Goal: Transaction & Acquisition: Download file/media

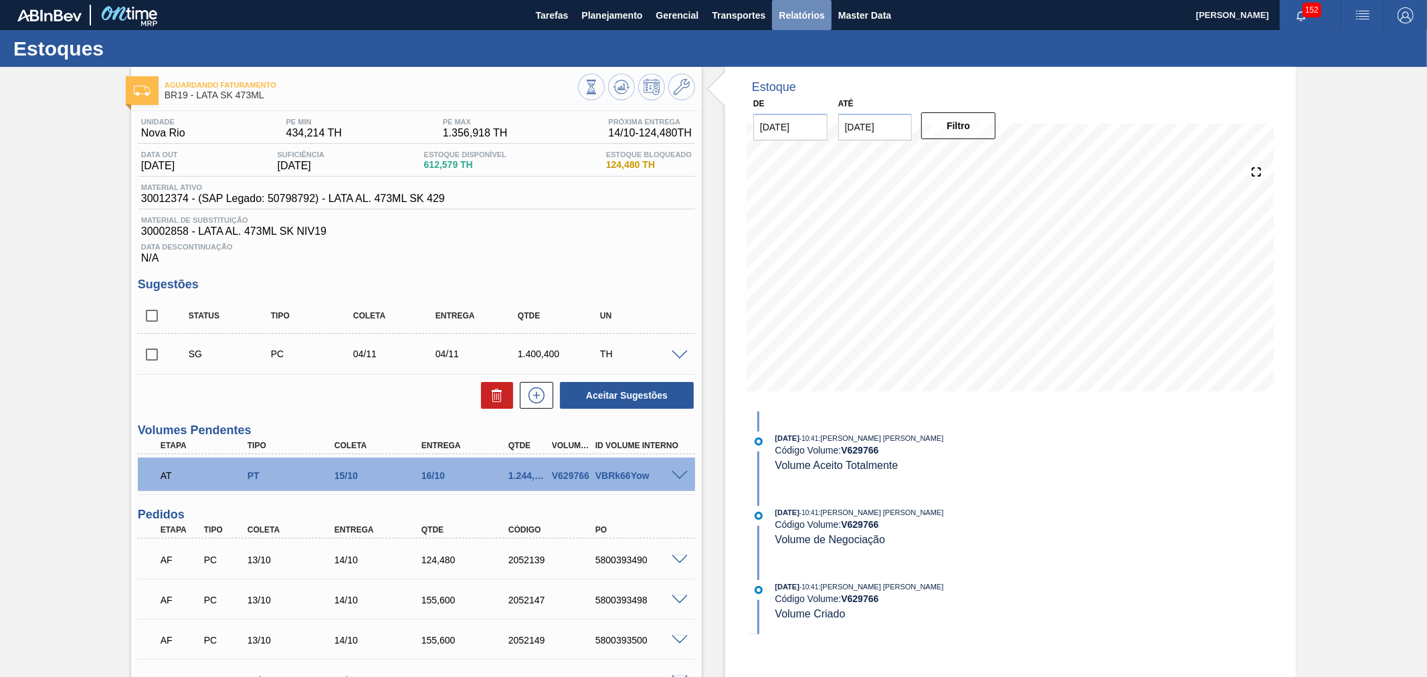
click at [812, 19] on span "Relatórios" at bounding box center [801, 15] width 45 height 16
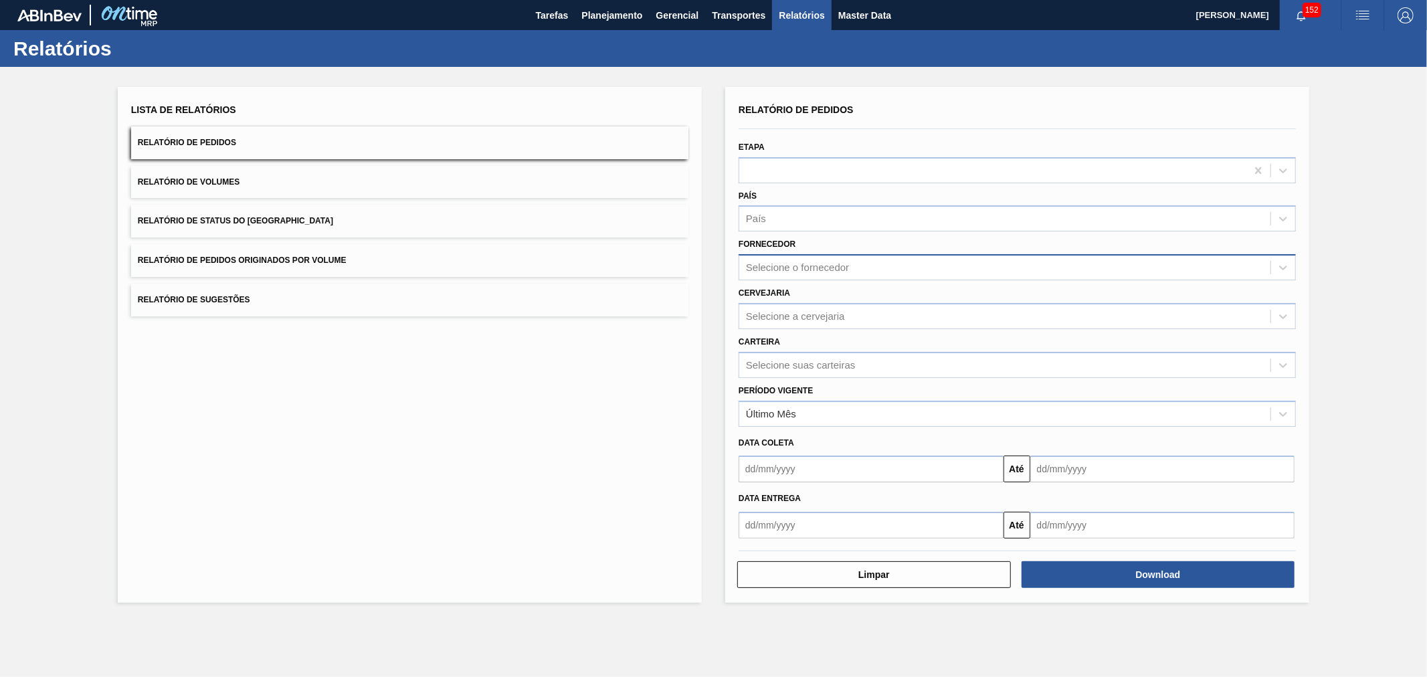
click at [794, 265] on div "Selecione o fornecedor" at bounding box center [797, 267] width 103 height 11
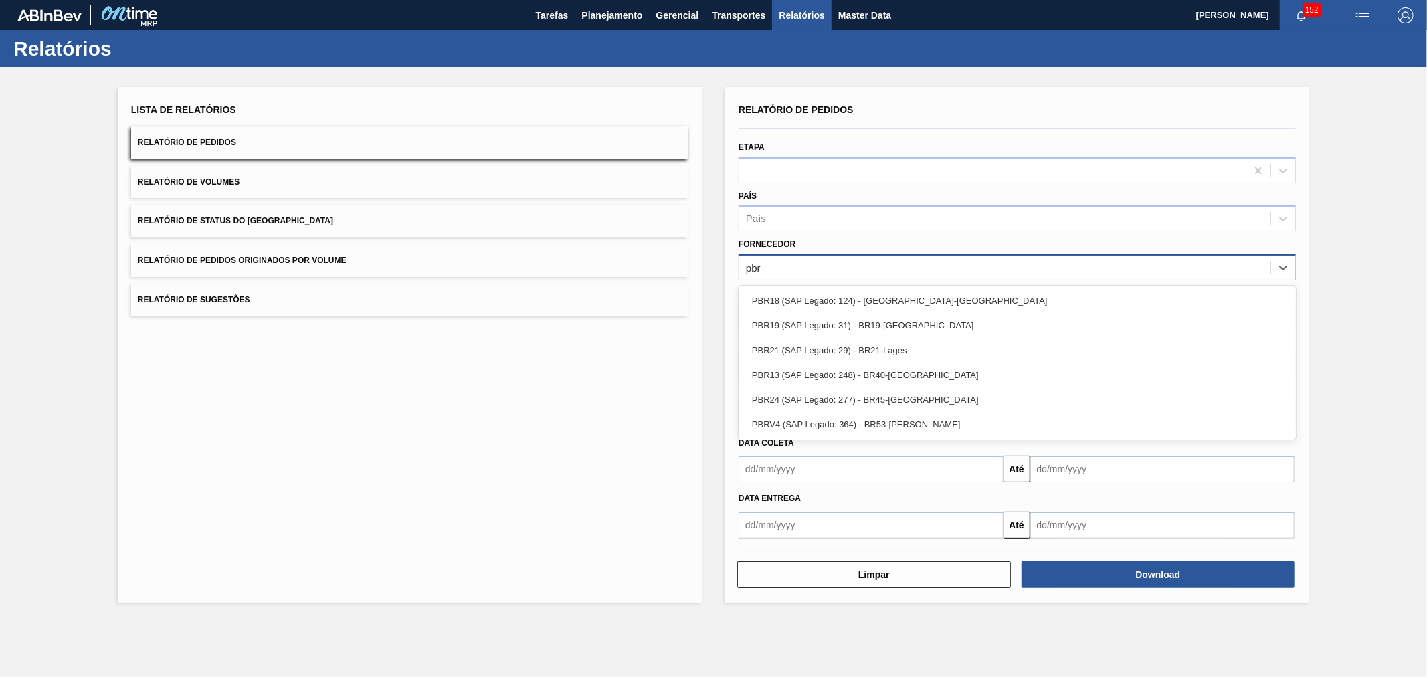
type input "pbrv"
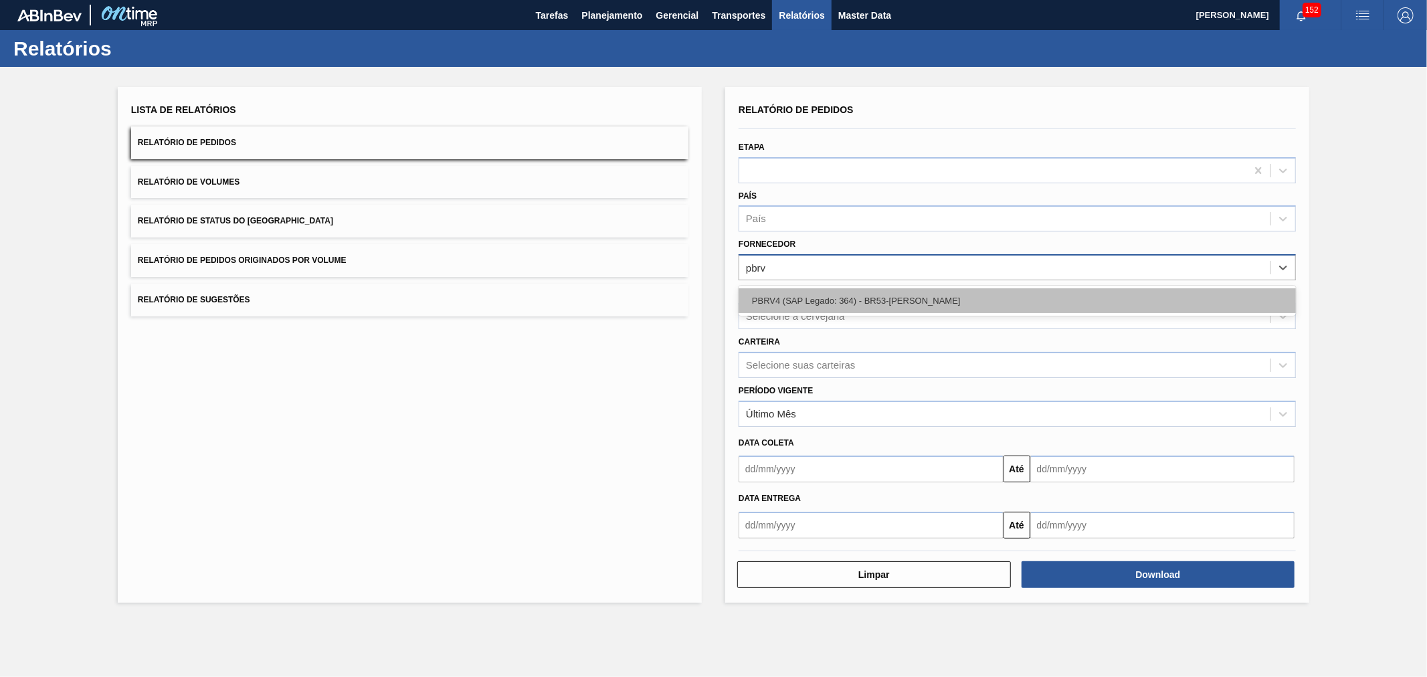
click at [814, 295] on div "PBRV4 (SAP Legado: 364) - BR53-[PERSON_NAME]" at bounding box center [1017, 300] width 557 height 25
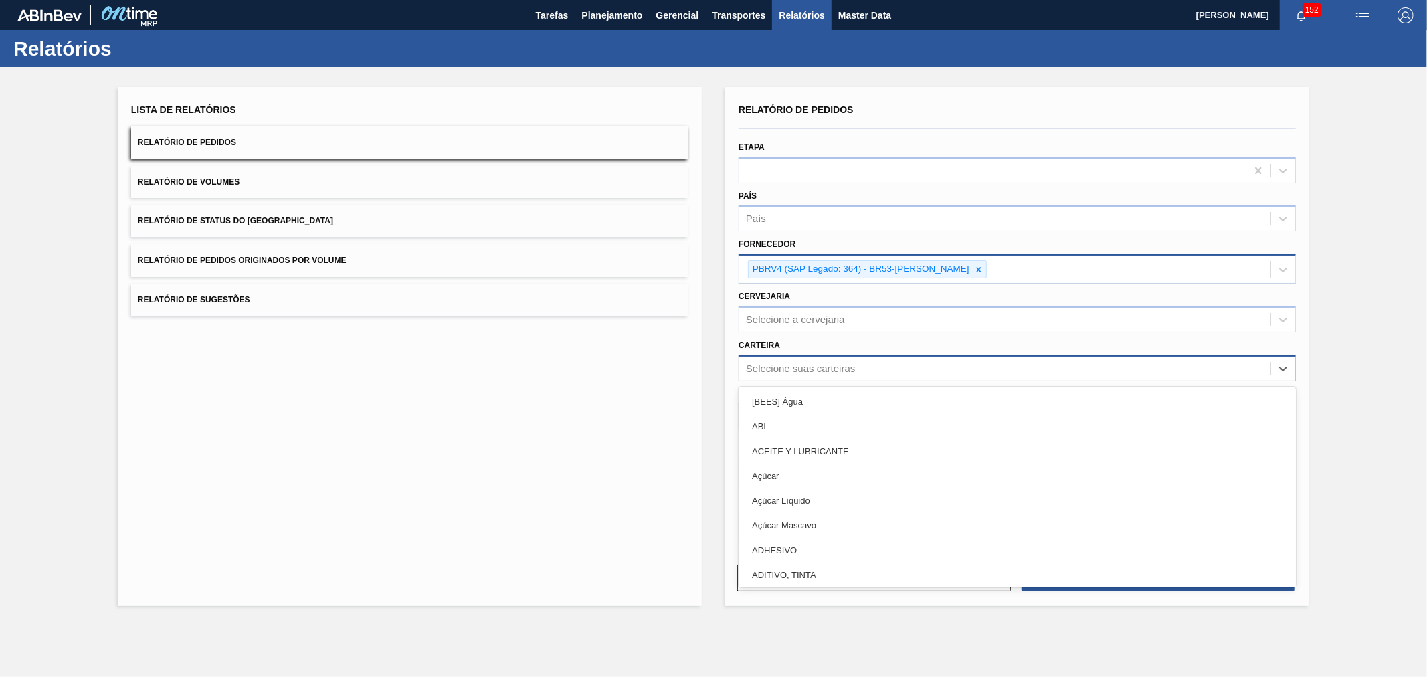
click at [797, 368] on div "Selecione suas carteiras" at bounding box center [800, 368] width 109 height 11
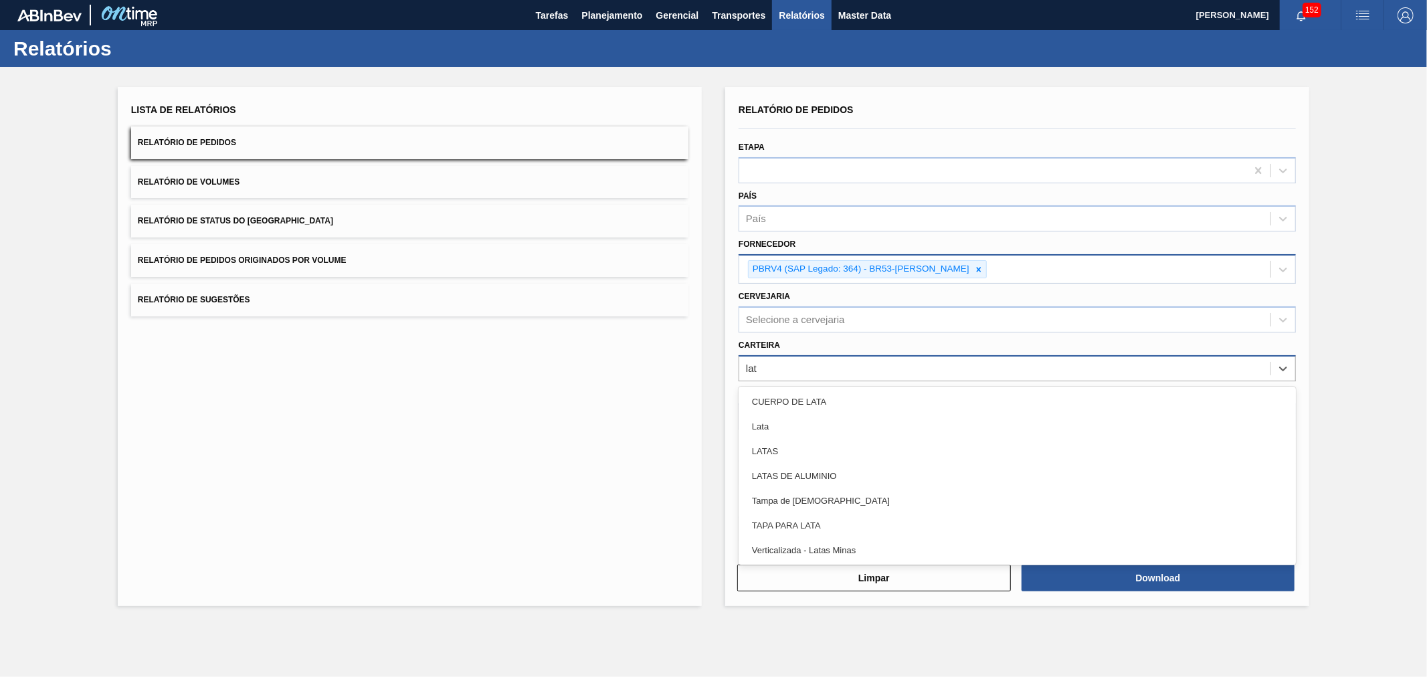
type input "lata"
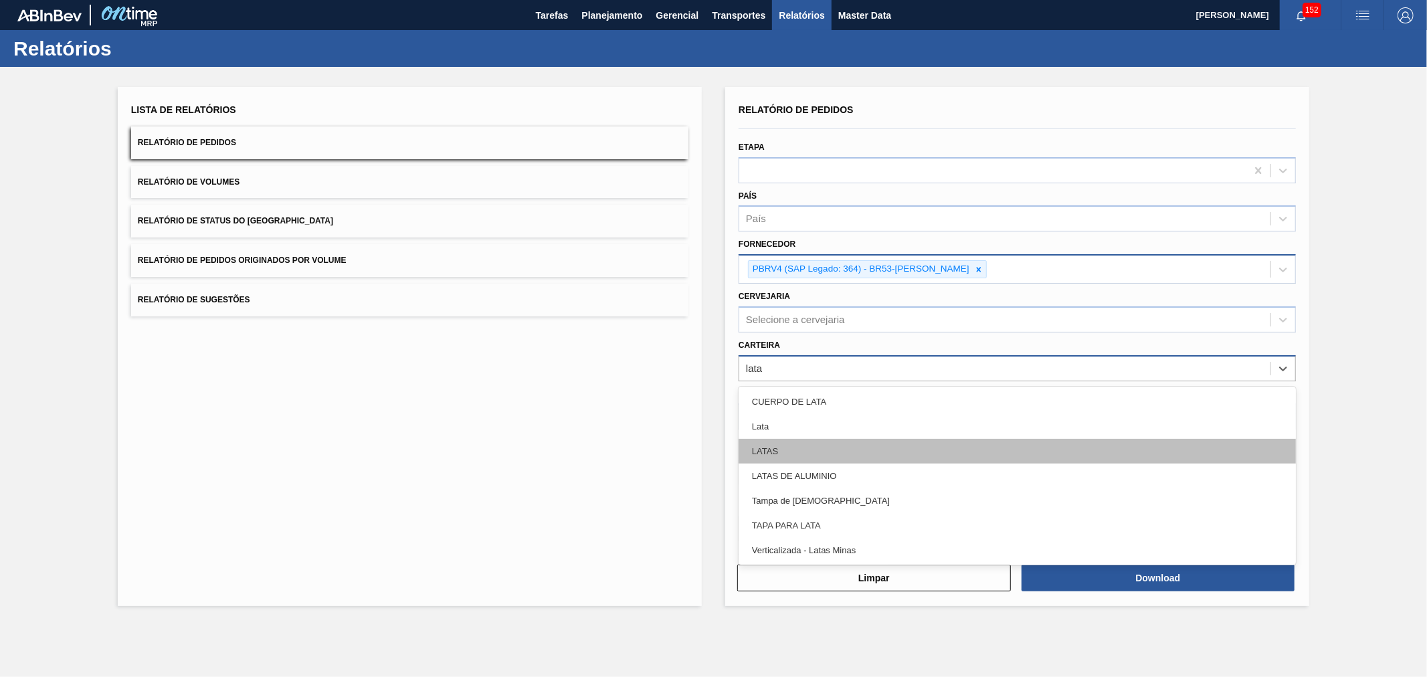
click at [820, 439] on div "LATAS" at bounding box center [1017, 451] width 557 height 25
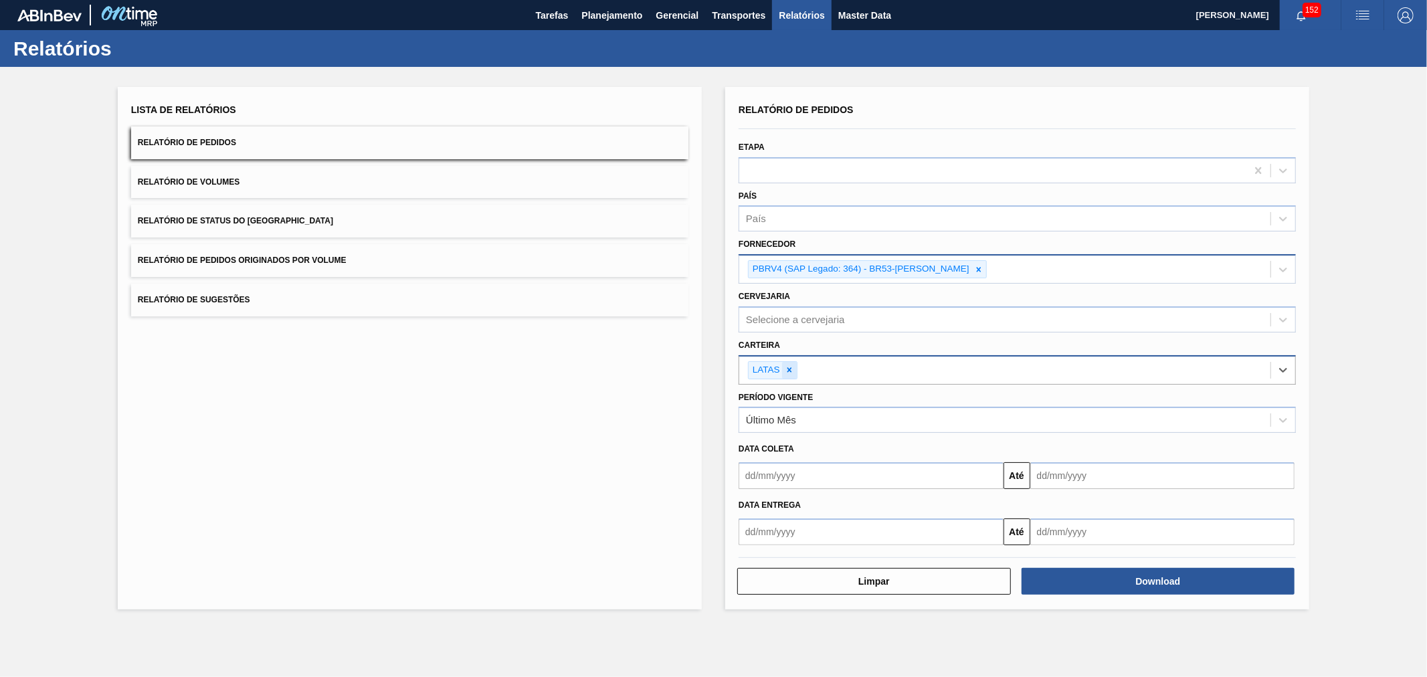
click at [788, 365] on icon at bounding box center [789, 369] width 9 height 9
click at [801, 365] on div "Selecione suas carteiras" at bounding box center [800, 368] width 109 height 11
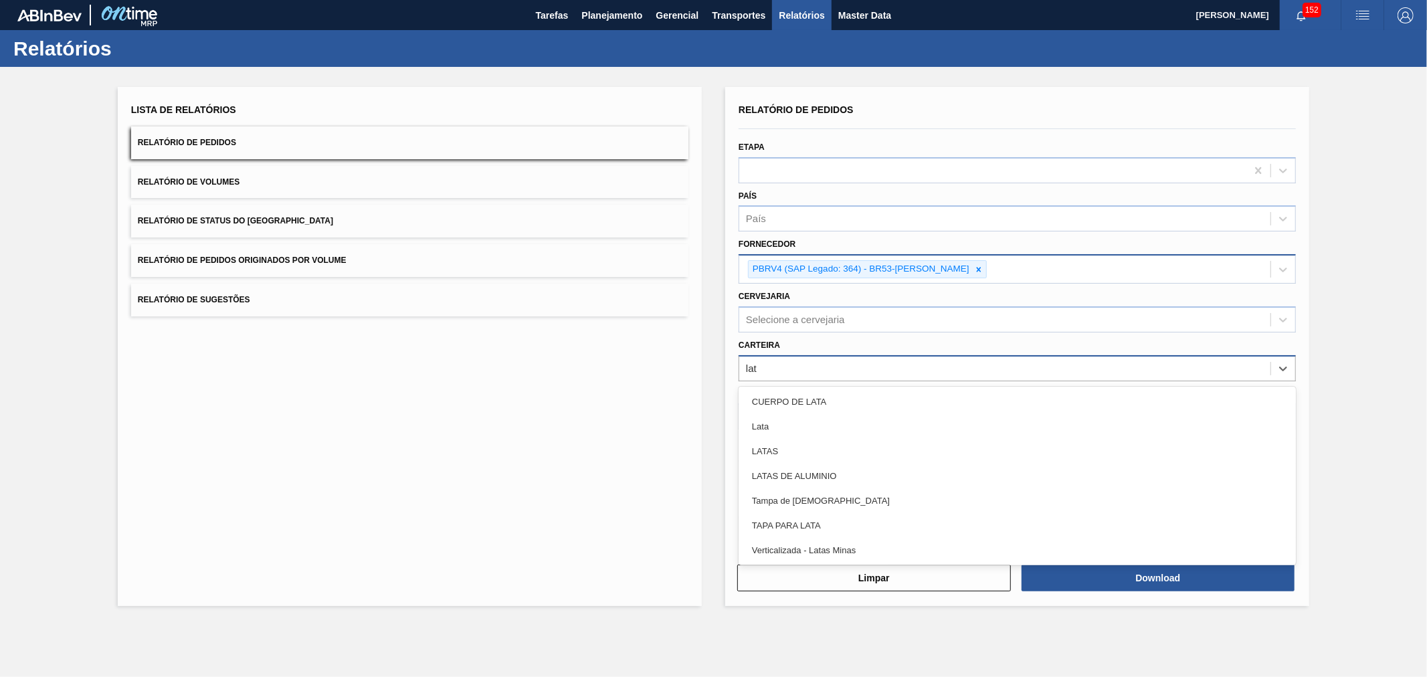
type input "lata"
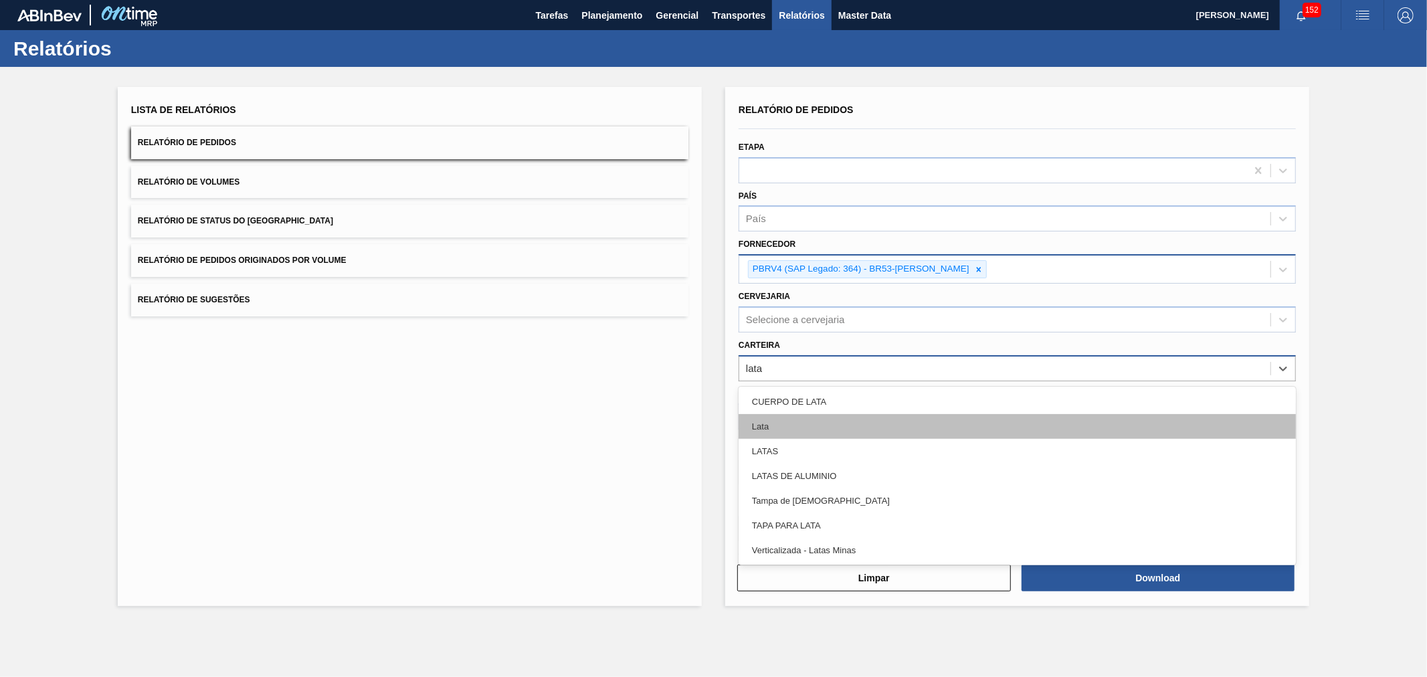
click at [765, 422] on div "Lata" at bounding box center [1017, 426] width 557 height 25
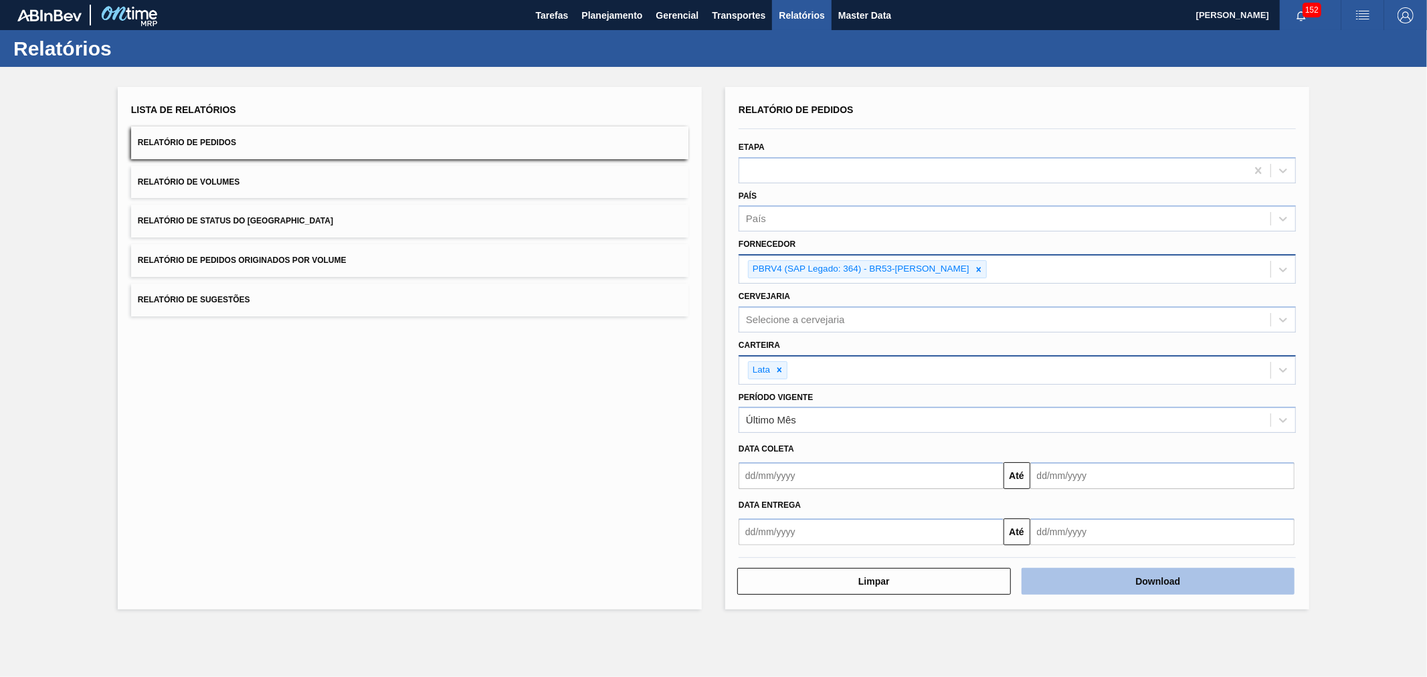
click at [1101, 574] on button "Download" at bounding box center [1159, 581] width 274 height 27
